Goal: Task Accomplishment & Management: Use online tool/utility

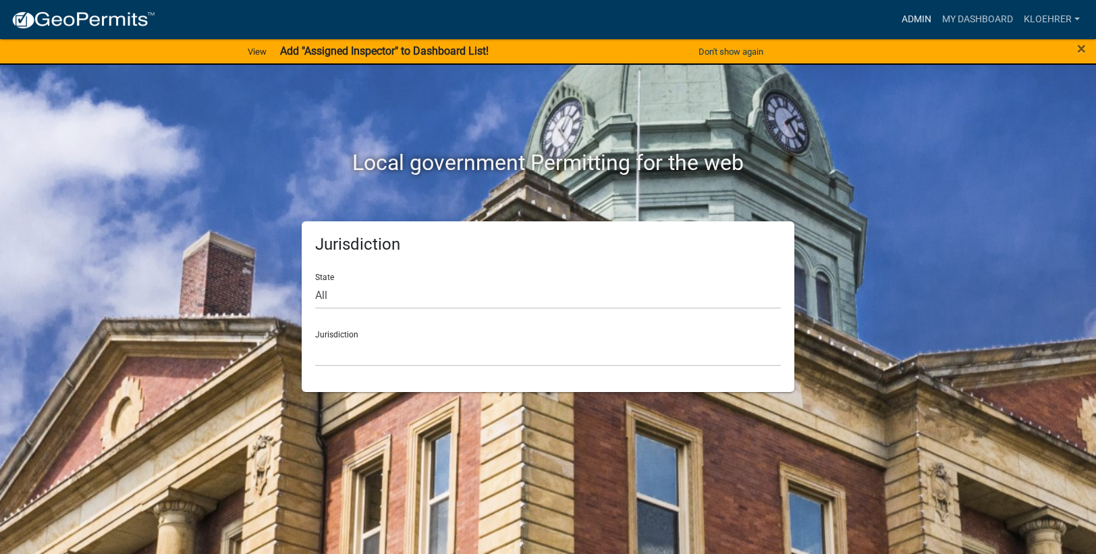
click at [912, 15] on link "Admin" at bounding box center [916, 20] width 40 height 26
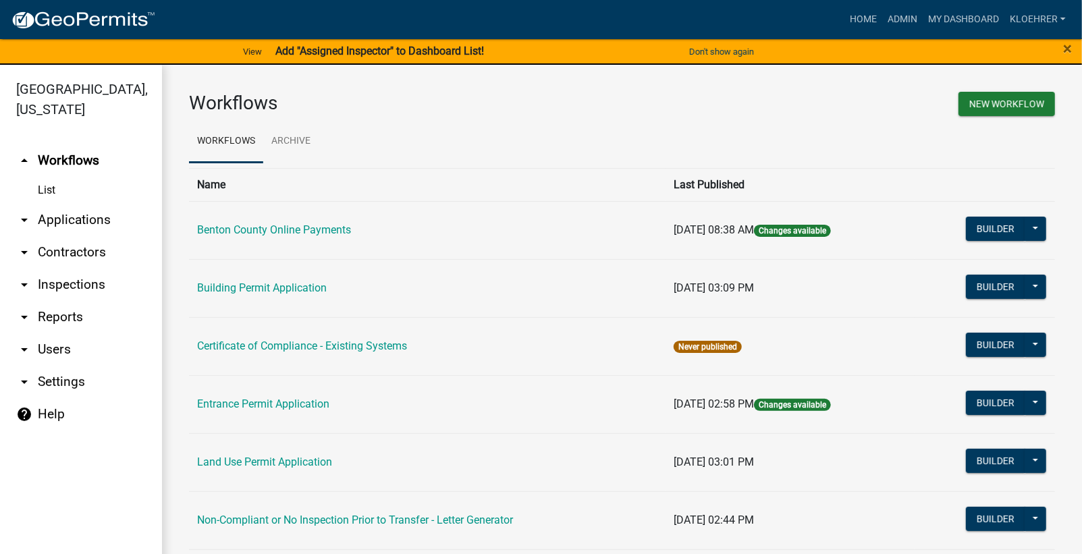
drag, startPoint x: 51, startPoint y: 316, endPoint x: 57, endPoint y: 304, distance: 13.3
click at [51, 316] on link "arrow_drop_down Reports" at bounding box center [81, 317] width 162 height 32
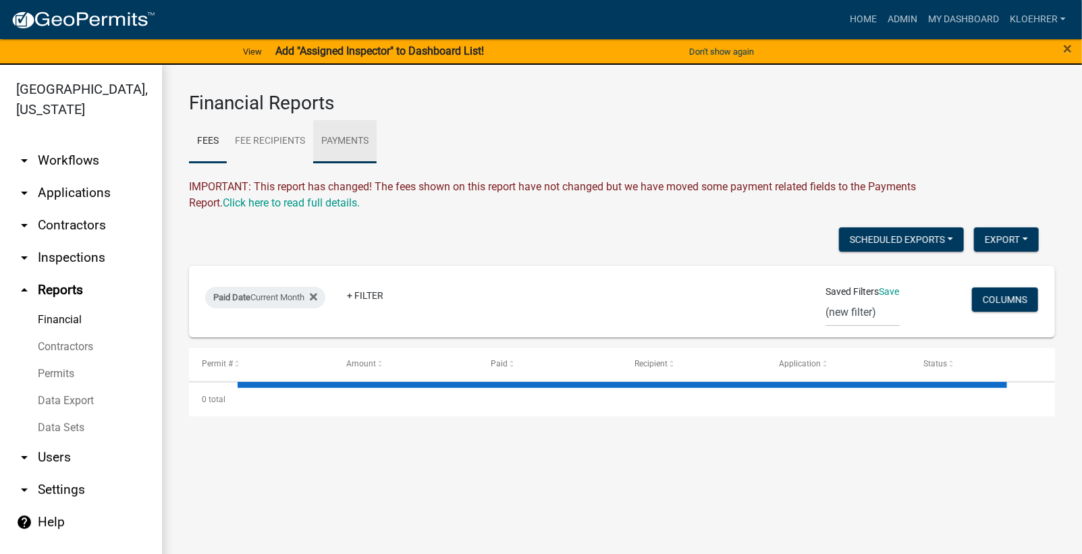
click at [339, 138] on link "Payments" at bounding box center [344, 141] width 63 height 43
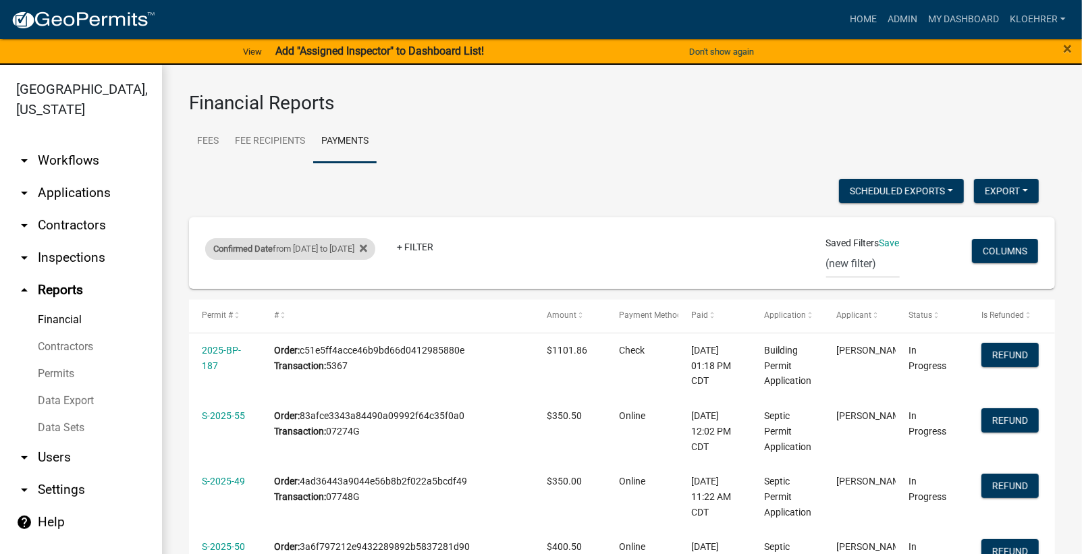
click at [306, 251] on div "Confirmed Date from [DATE] to [DATE]" at bounding box center [290, 249] width 170 height 22
select select "custom"
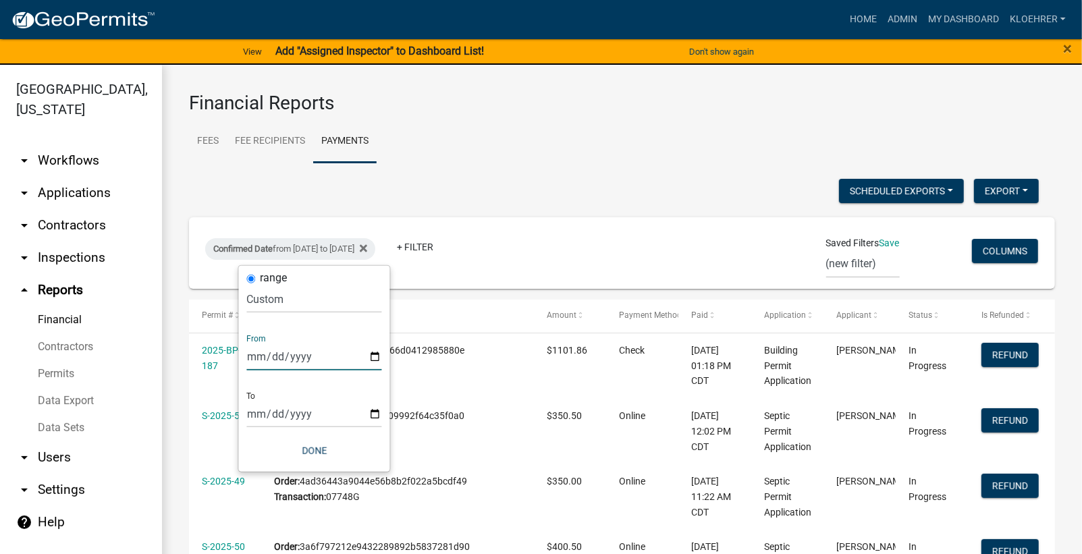
click at [271, 358] on input "[DATE]" at bounding box center [314, 357] width 135 height 28
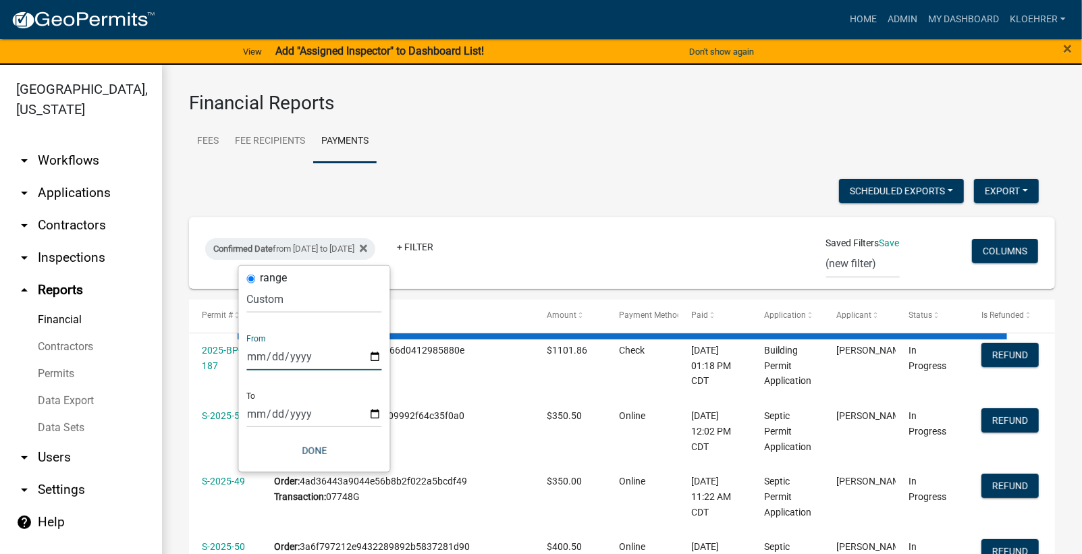
type input "[DATE]"
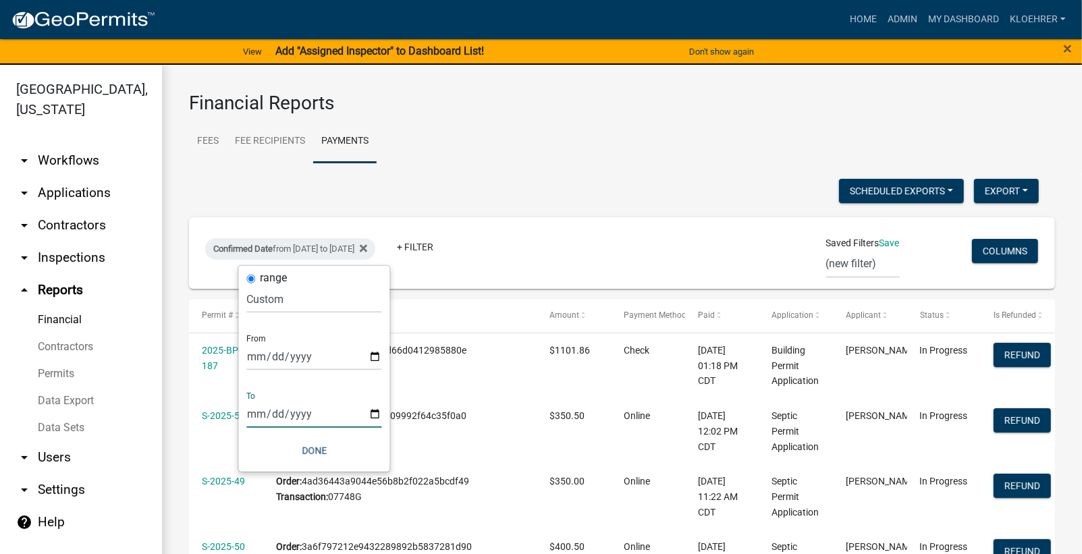
click at [274, 406] on input "[DATE]" at bounding box center [314, 414] width 135 height 28
click at [276, 414] on input "[DATE]" at bounding box center [314, 414] width 135 height 28
type input "[DATE]"
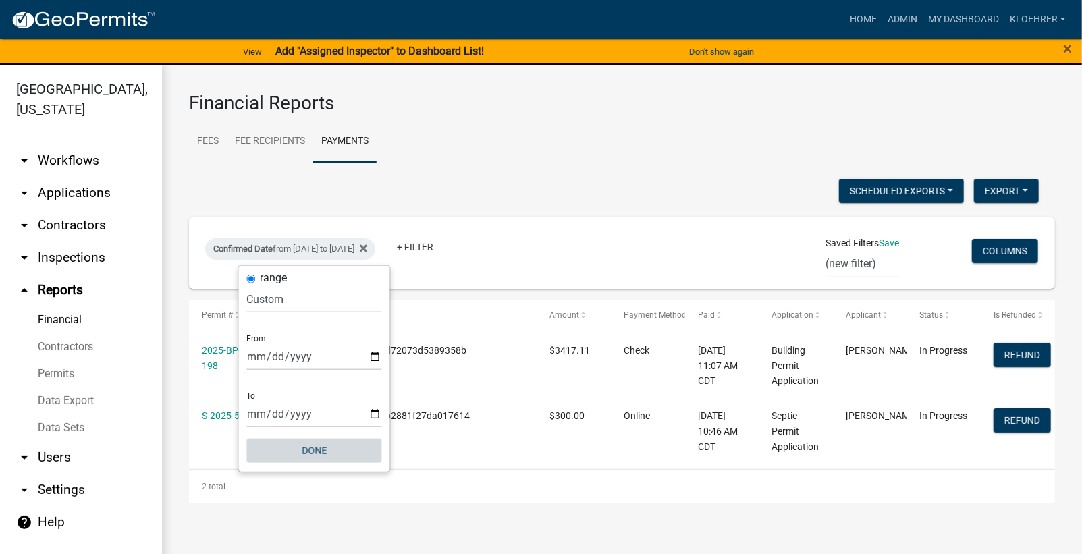
drag, startPoint x: 309, startPoint y: 450, endPoint x: 326, endPoint y: 444, distance: 17.9
click at [314, 447] on button "Done" at bounding box center [314, 451] width 135 height 24
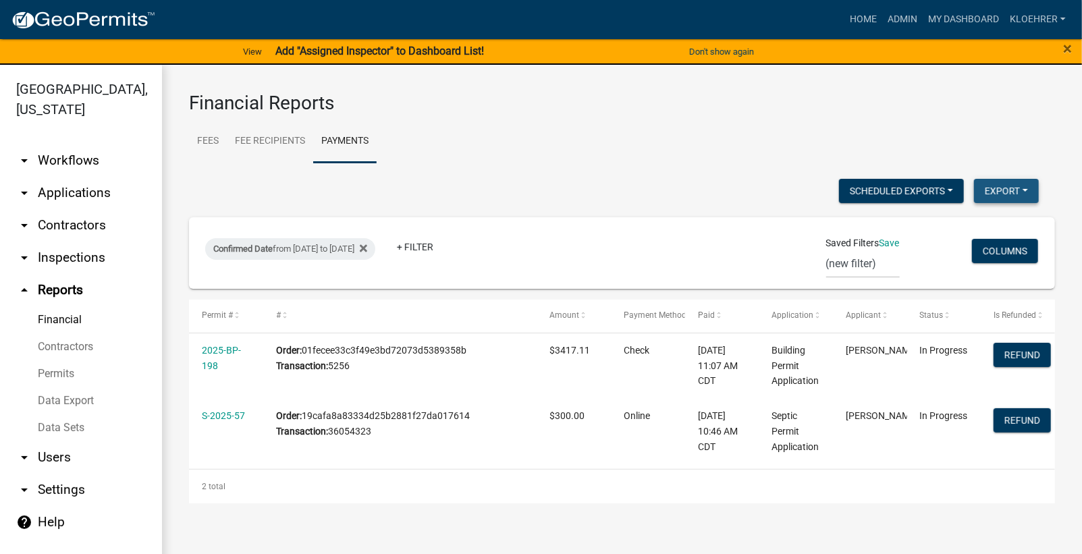
click at [1012, 194] on button "Export" at bounding box center [1006, 191] width 65 height 24
click at [965, 223] on button "Excel Format (.xlsx)" at bounding box center [975, 225] width 126 height 32
drag, startPoint x: 568, startPoint y: 112, endPoint x: 560, endPoint y: 99, distance: 14.8
click at [568, 112] on h3 "Financial Reports" at bounding box center [622, 103] width 866 height 23
